Goal: Navigation & Orientation: Find specific page/section

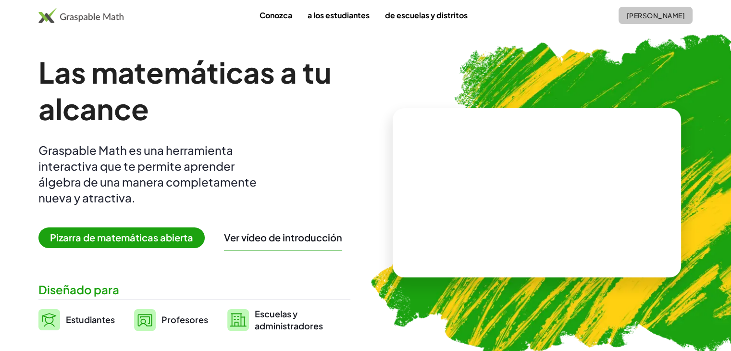
click at [627, 16] on font "[PERSON_NAME]" at bounding box center [656, 15] width 58 height 9
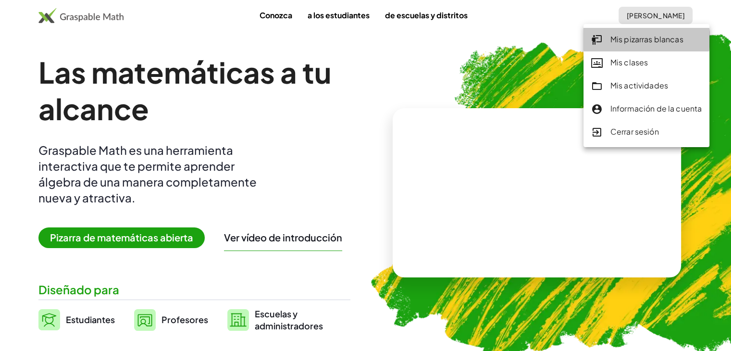
click at [621, 41] on font "Mis pizarras blancas" at bounding box center [647, 39] width 73 height 10
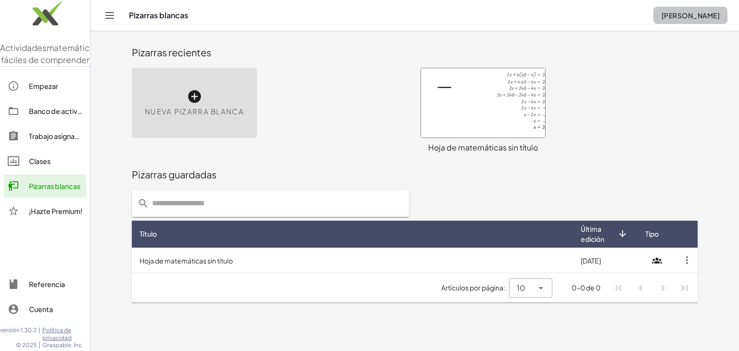
click at [661, 11] on font "[PERSON_NAME]" at bounding box center [690, 15] width 58 height 9
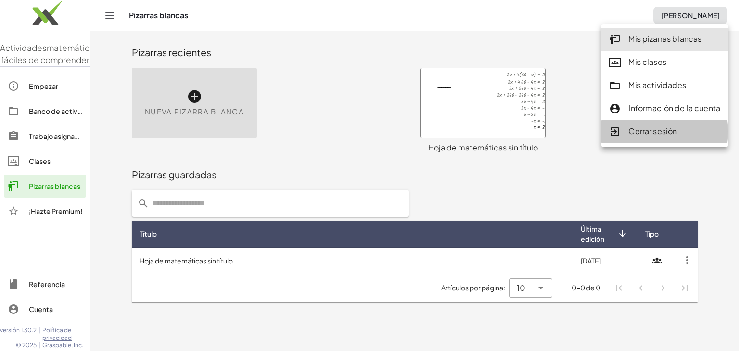
click at [648, 135] on font "Cerrar sesión" at bounding box center [652, 131] width 49 height 10
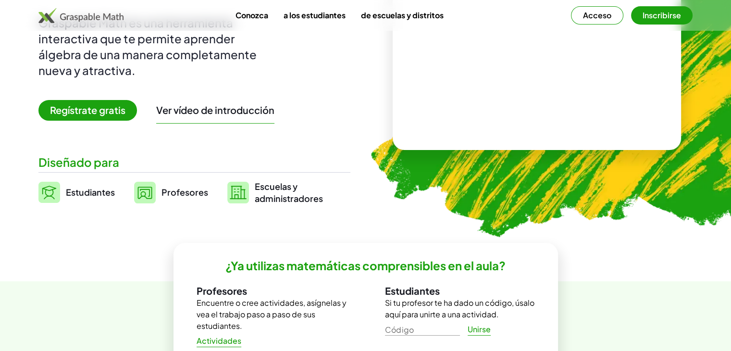
scroll to position [81, 0]
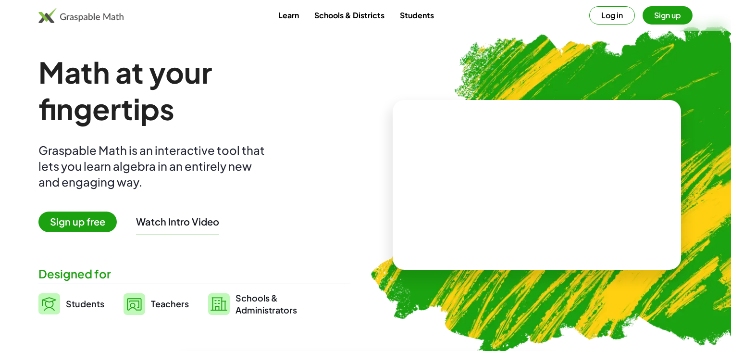
scroll to position [81, 0]
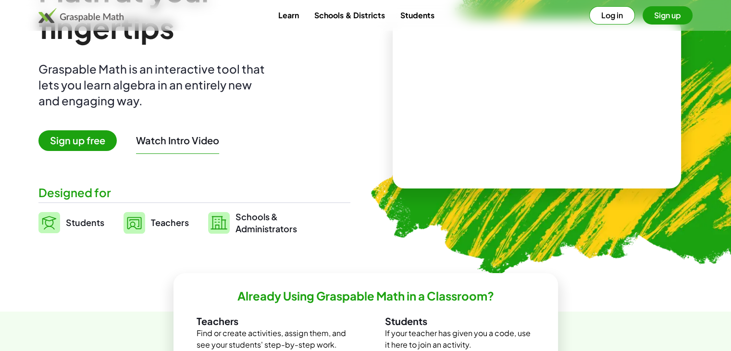
click at [615, 20] on button "Log in" at bounding box center [613, 15] width 46 height 18
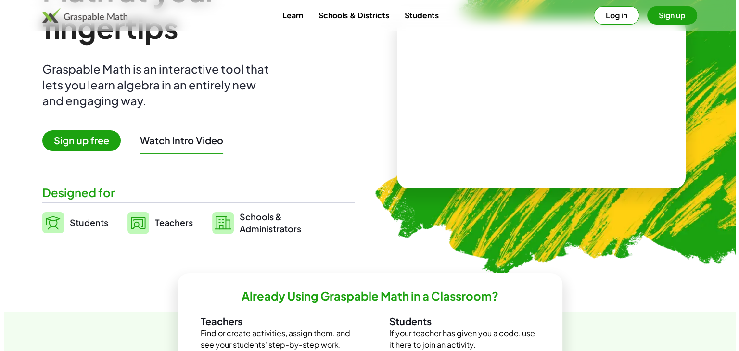
scroll to position [0, 0]
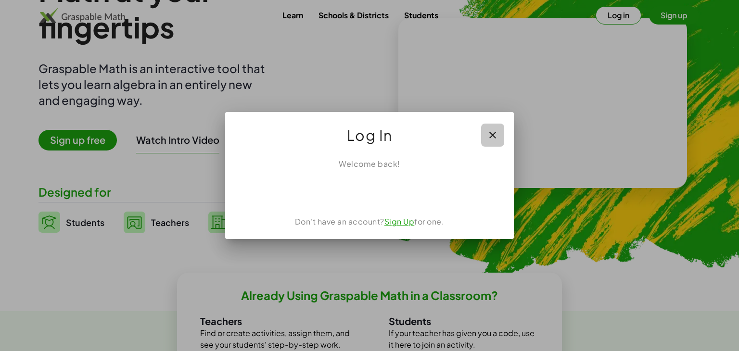
click at [492, 138] on icon "button" at bounding box center [493, 135] width 12 height 12
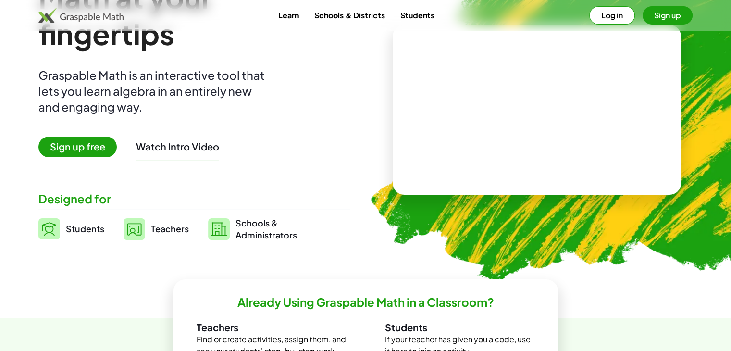
scroll to position [38, 0]
